Goal: Task Accomplishment & Management: Manage account settings

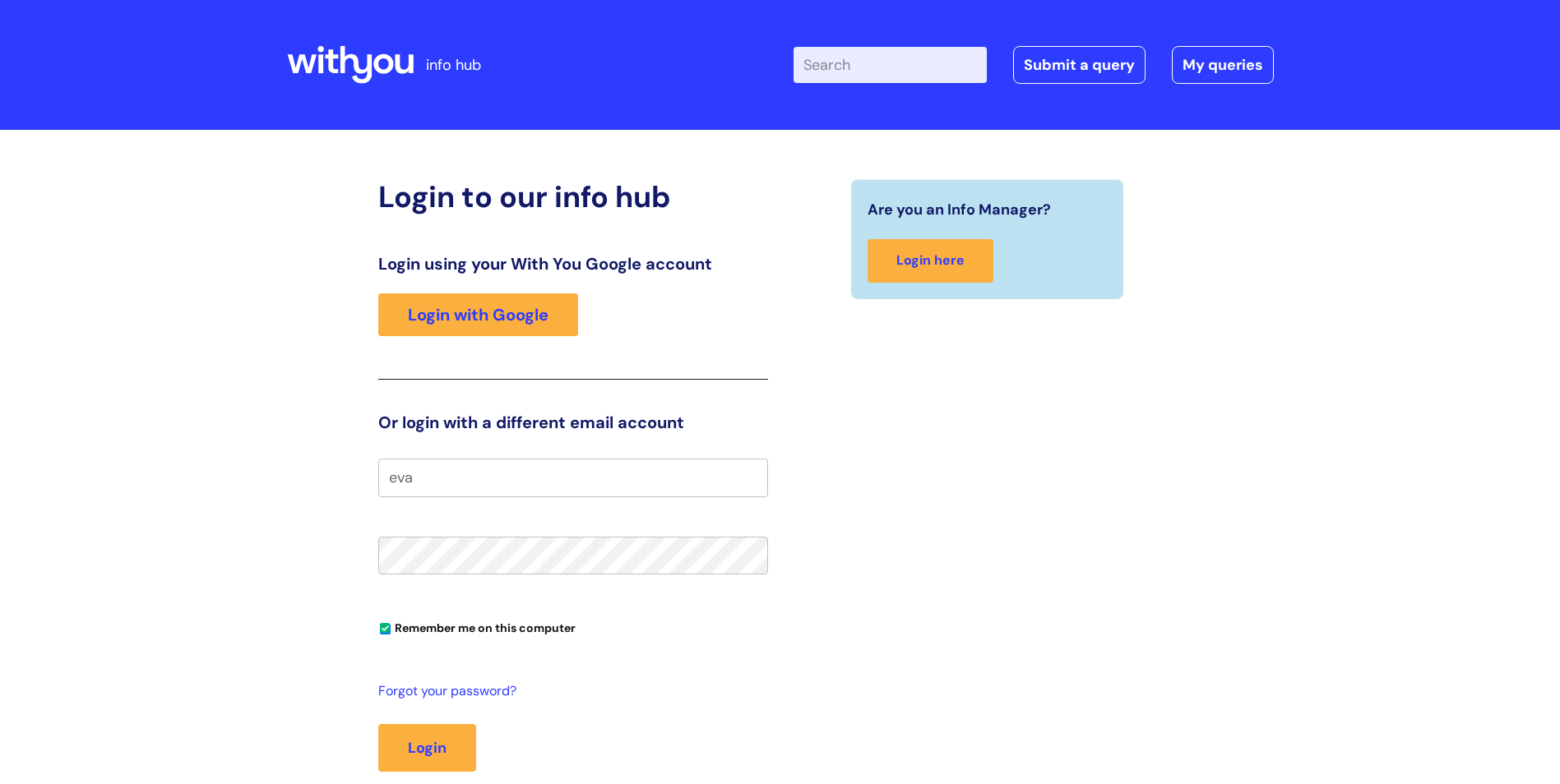
type input "[EMAIL_ADDRESS][DOMAIN_NAME]"
click at [436, 751] on button "Login" at bounding box center [428, 749] width 98 height 48
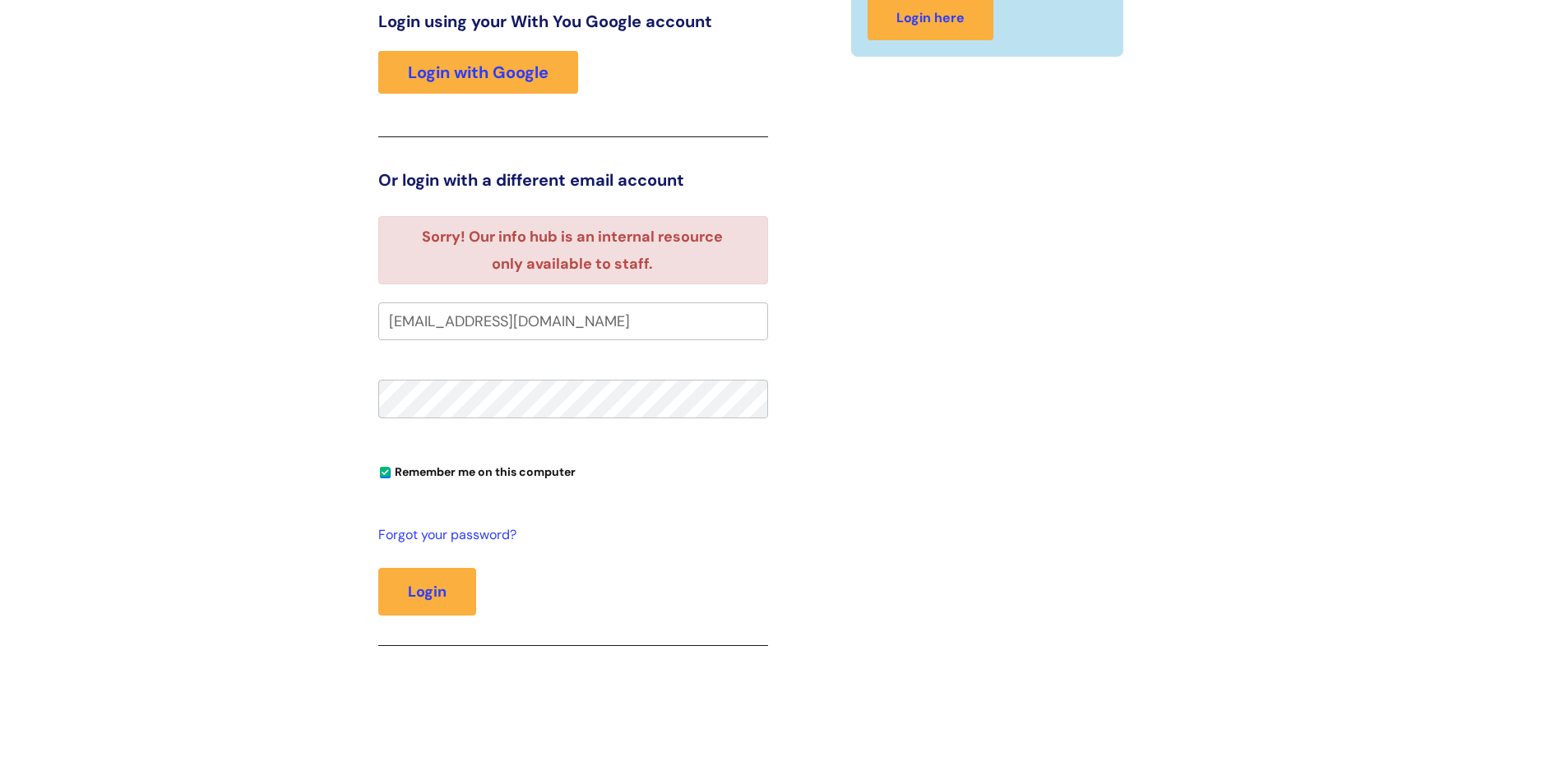
scroll to position [246, 0]
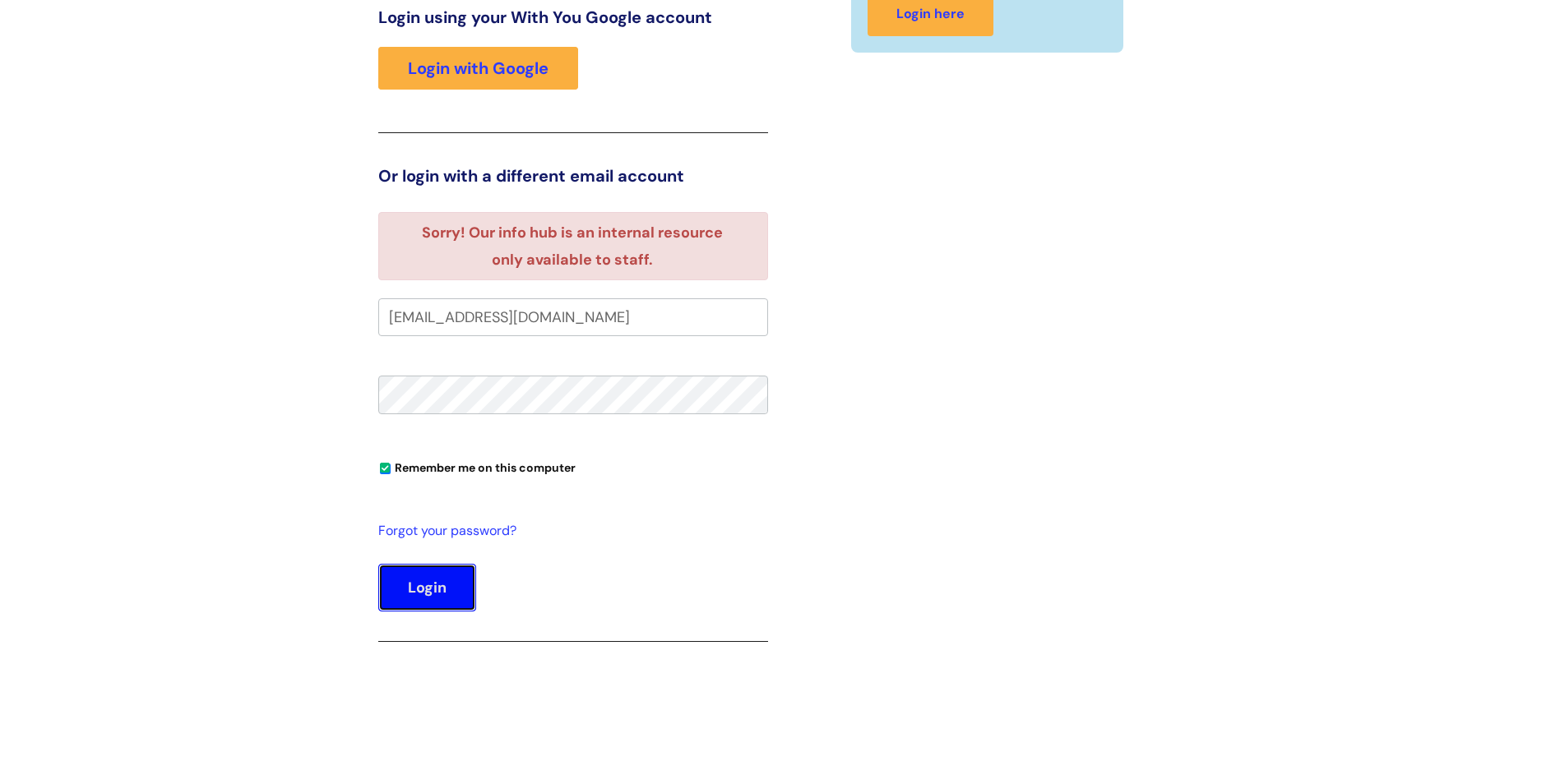
click at [411, 586] on button "Login" at bounding box center [428, 588] width 98 height 48
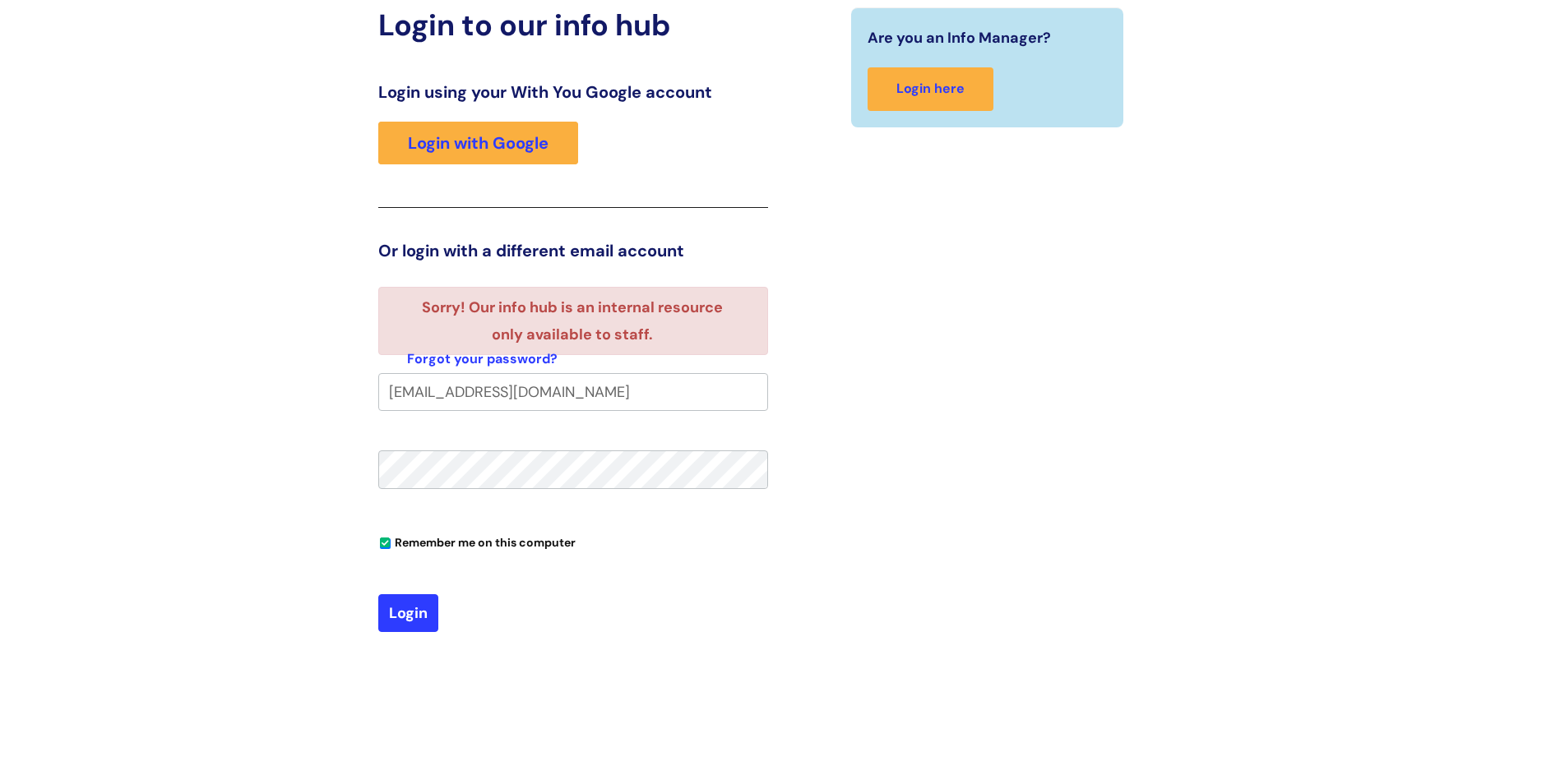
scroll to position [246, 0]
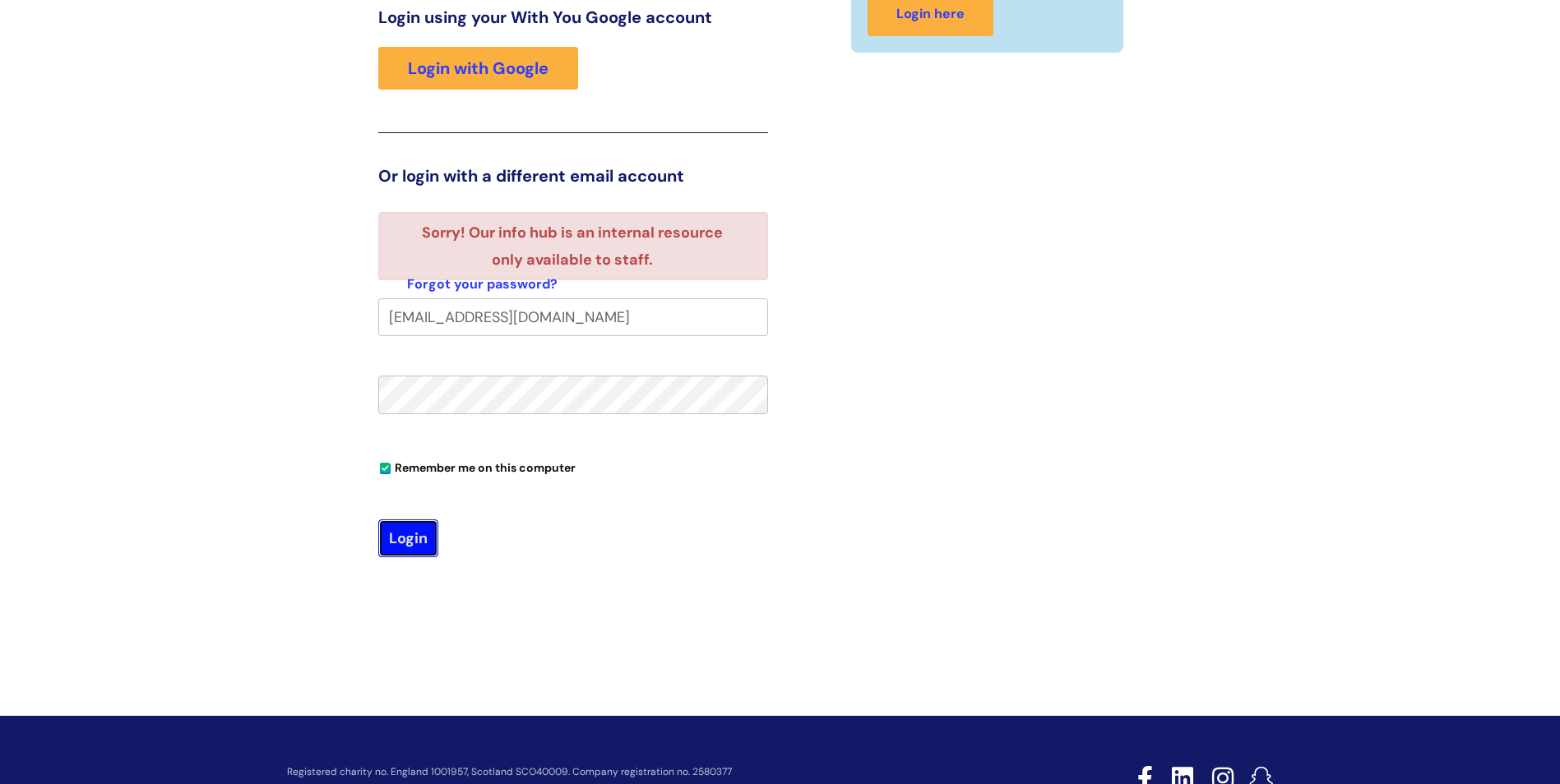
click at [404, 539] on button "Login" at bounding box center [408, 538] width 60 height 37
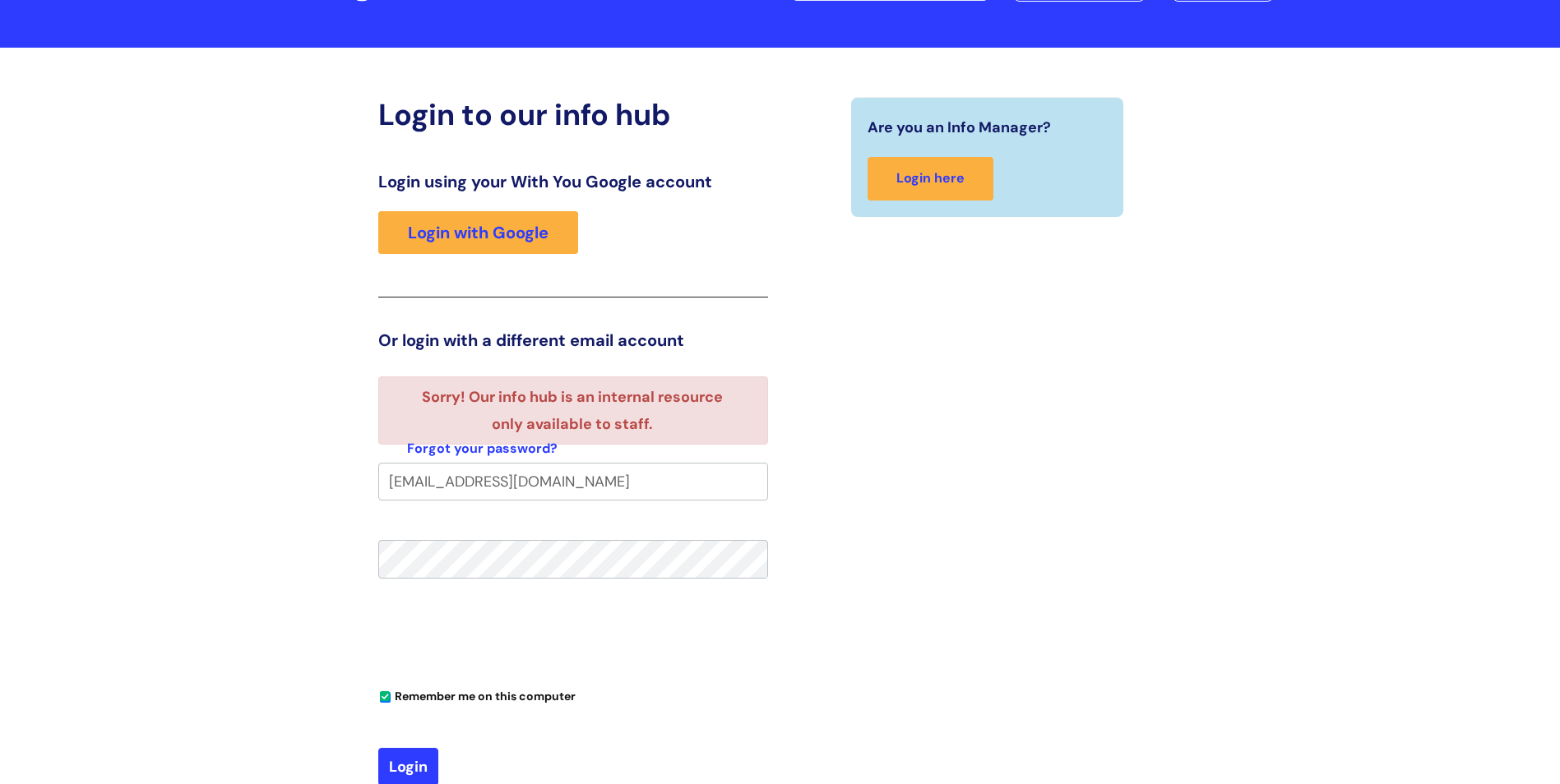
scroll to position [165, 0]
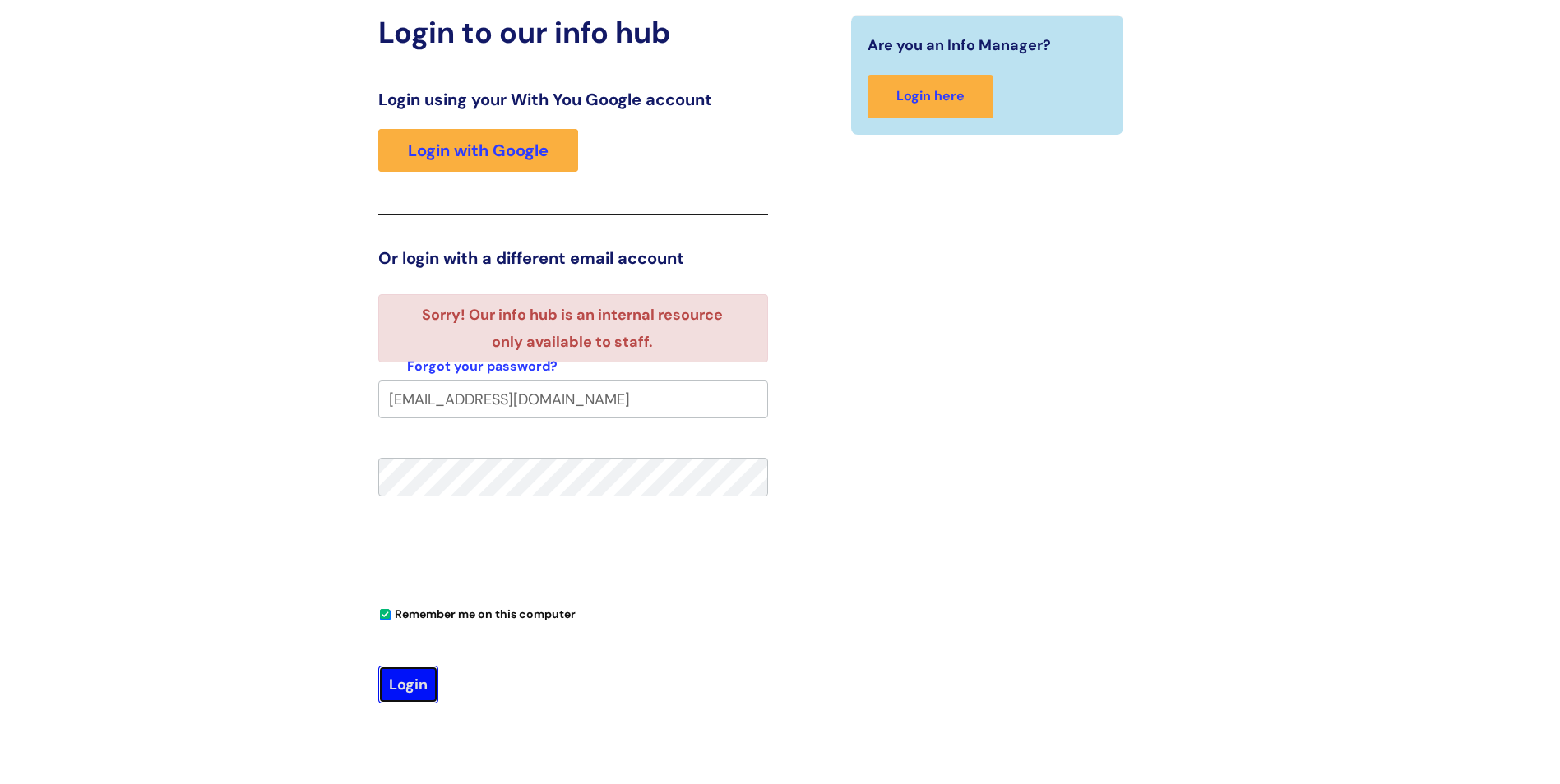
click at [409, 681] on button "Login" at bounding box center [408, 684] width 60 height 37
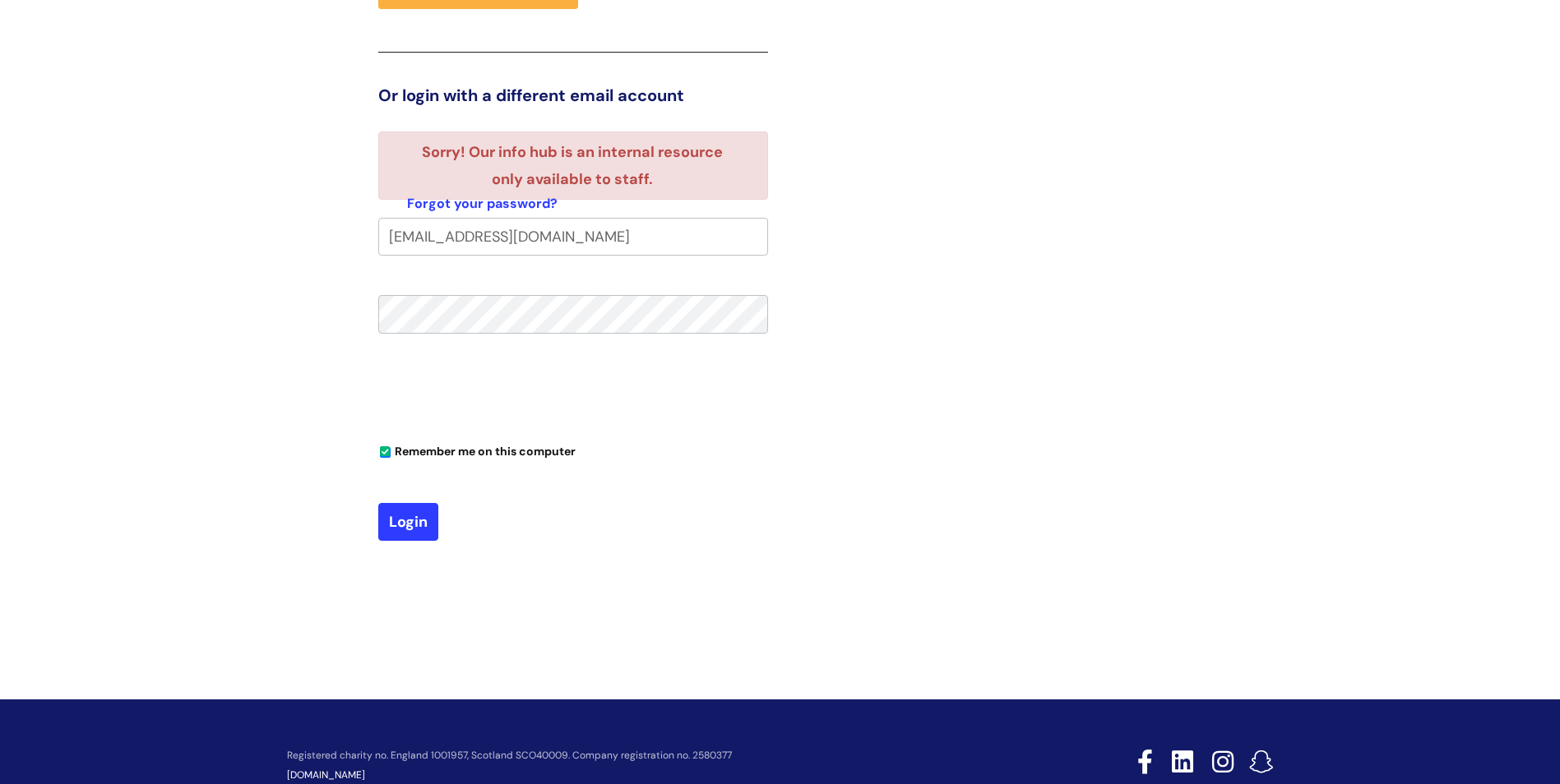
scroll to position [329, 0]
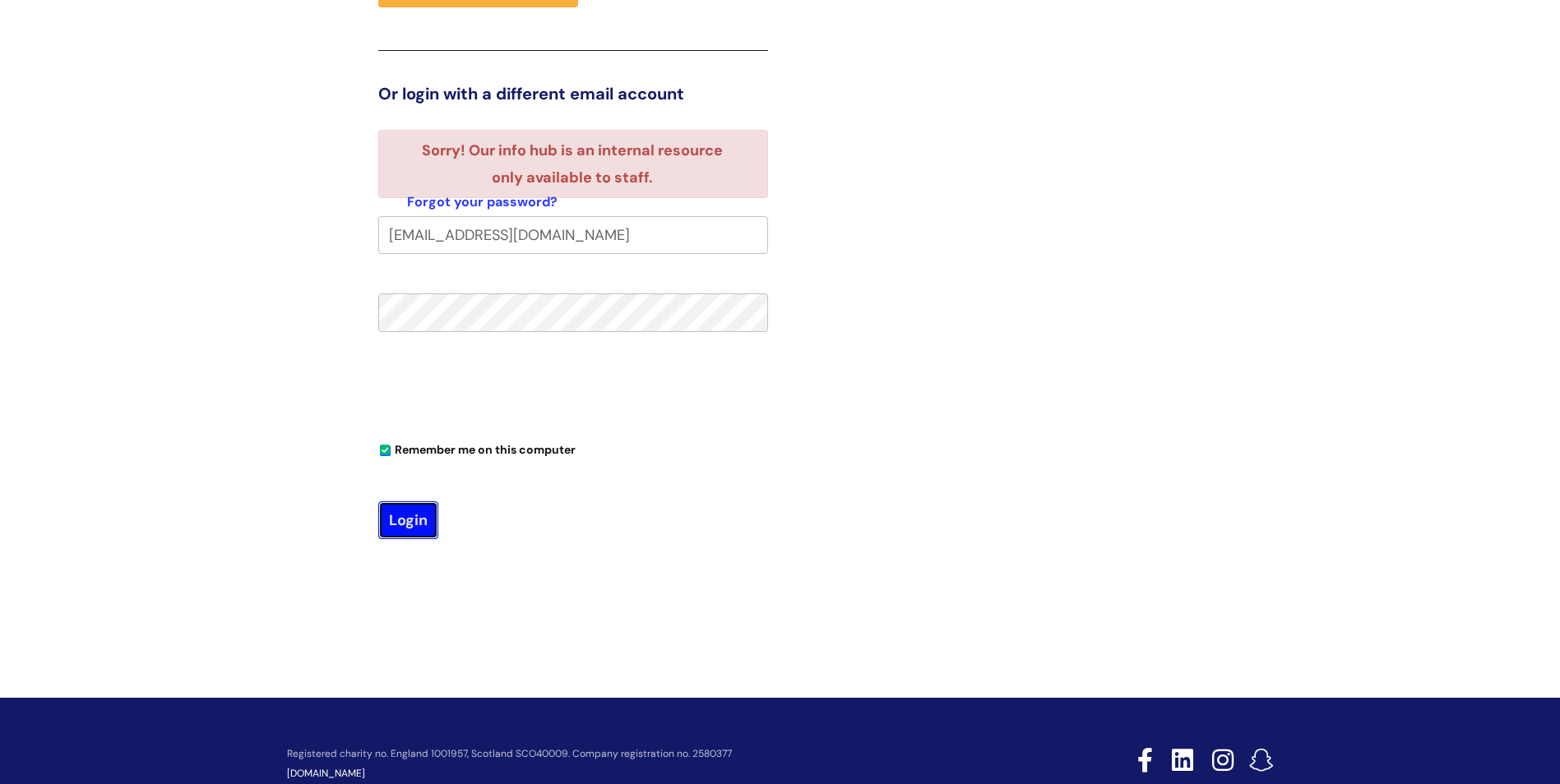
click at [405, 523] on button "Login" at bounding box center [408, 519] width 60 height 37
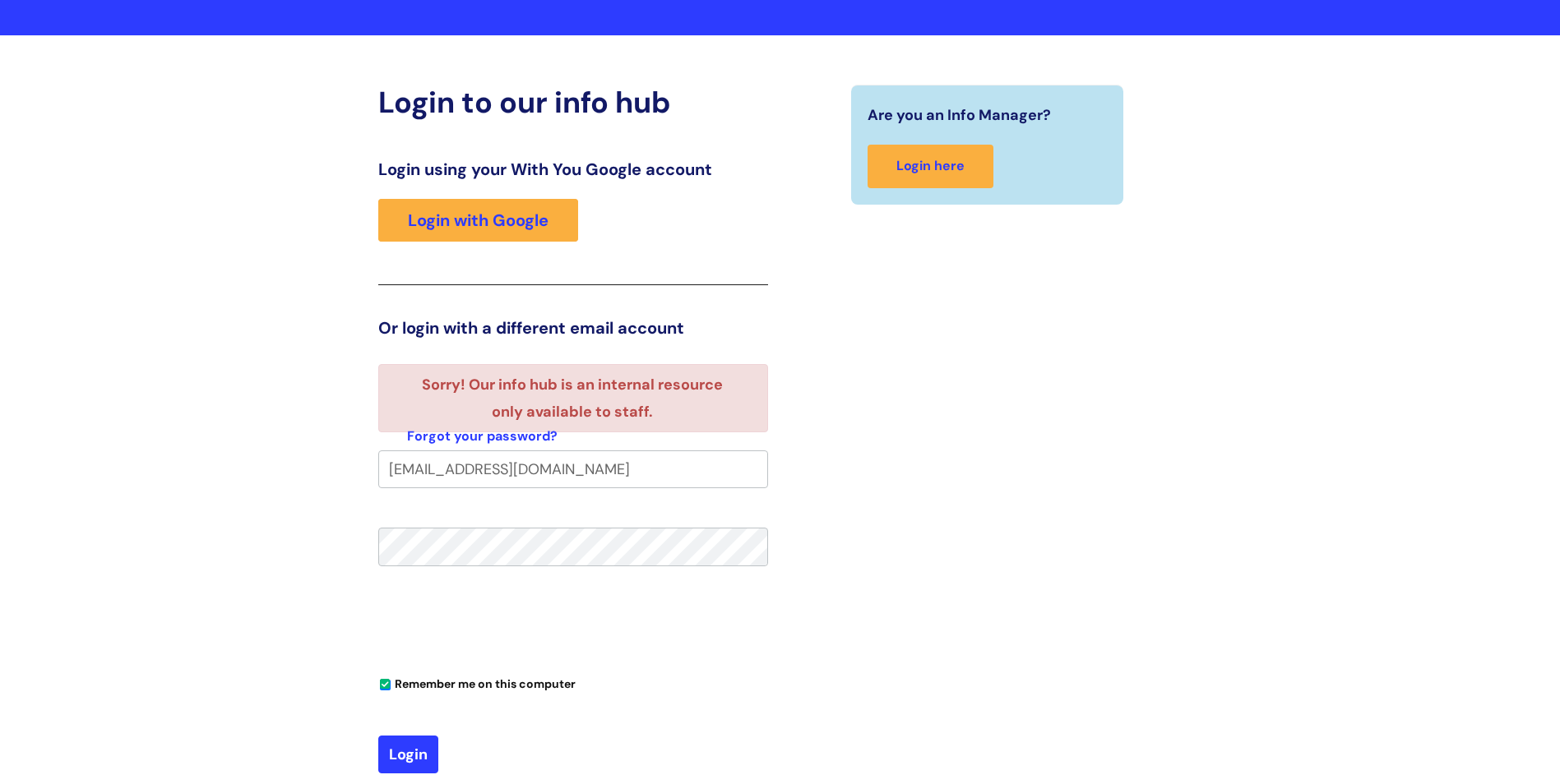
scroll to position [82, 0]
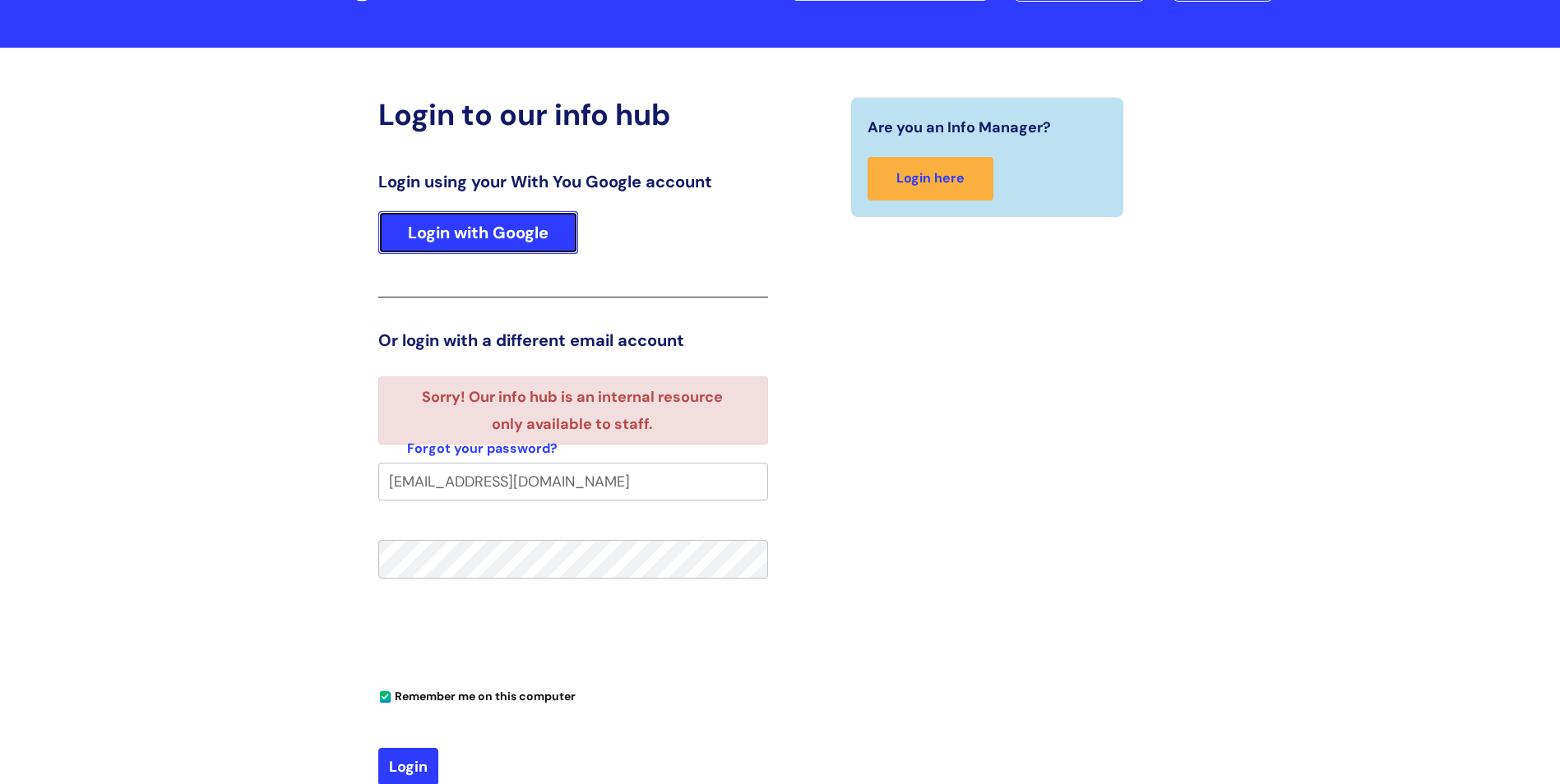
click at [434, 239] on link "Login with Google" at bounding box center [478, 232] width 199 height 43
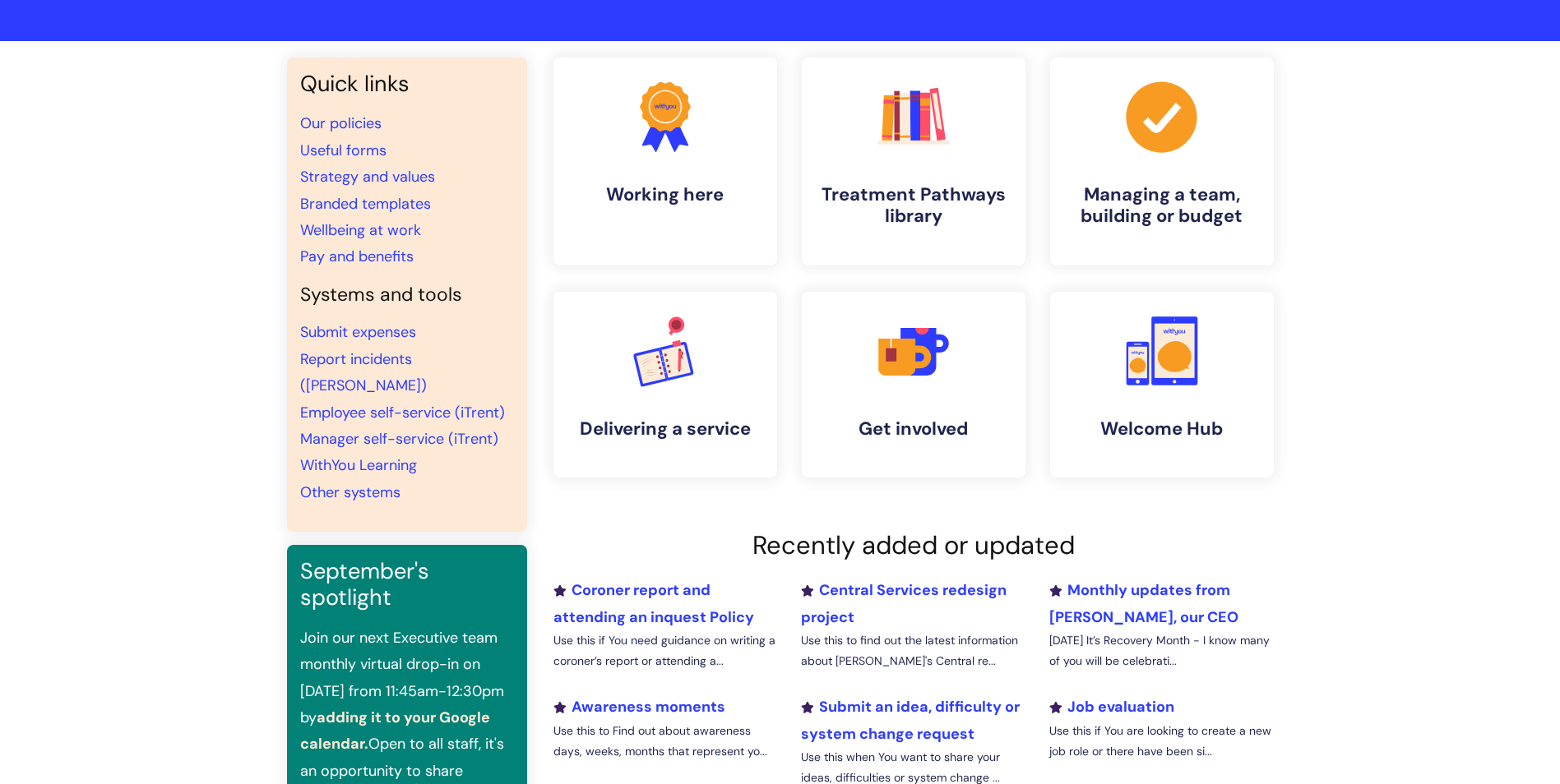
scroll to position [246, 0]
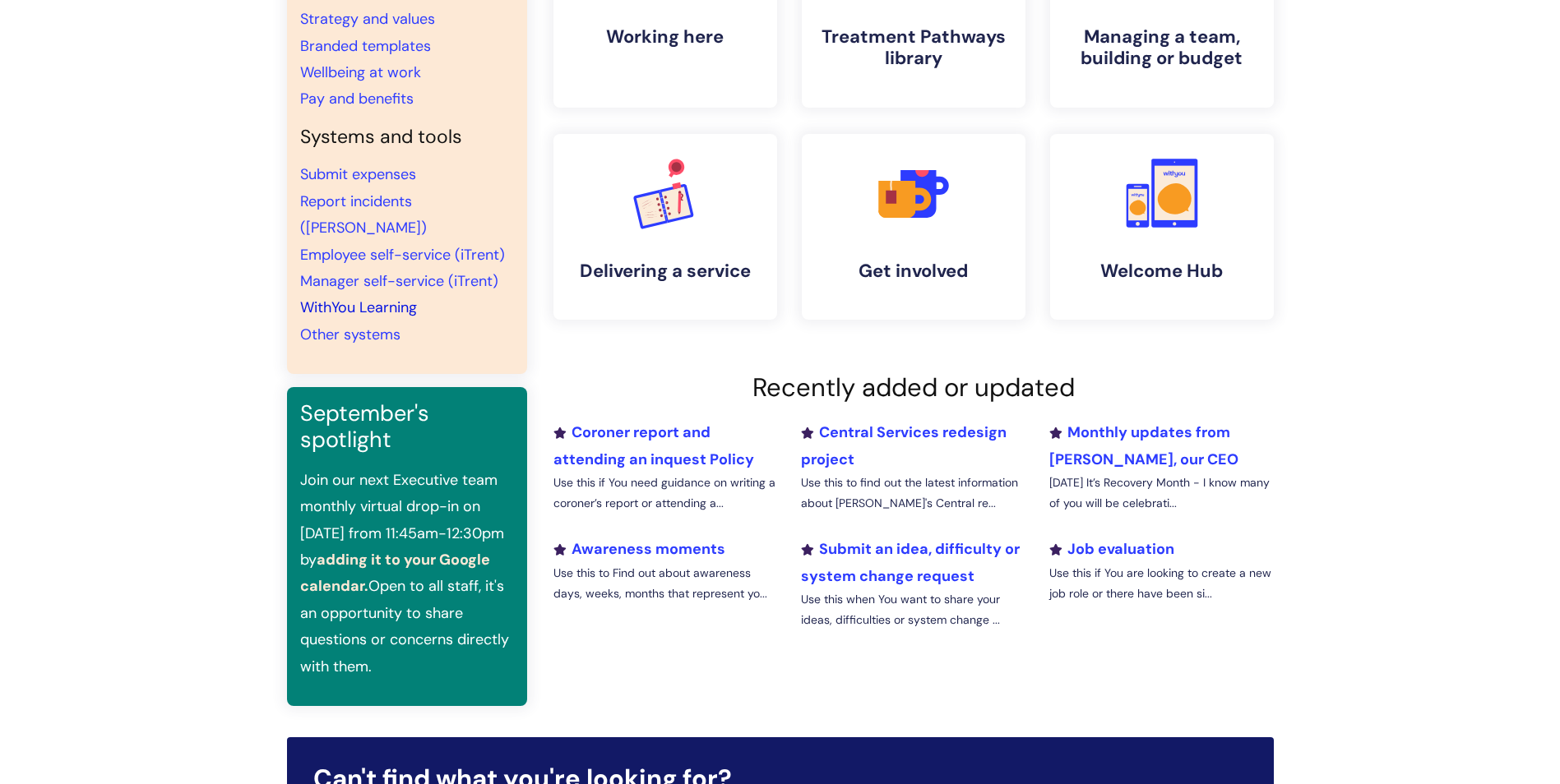
click at [345, 297] on link "WithYou Learning" at bounding box center [359, 307] width 117 height 20
